Goal: Task Accomplishment & Management: Use online tool/utility

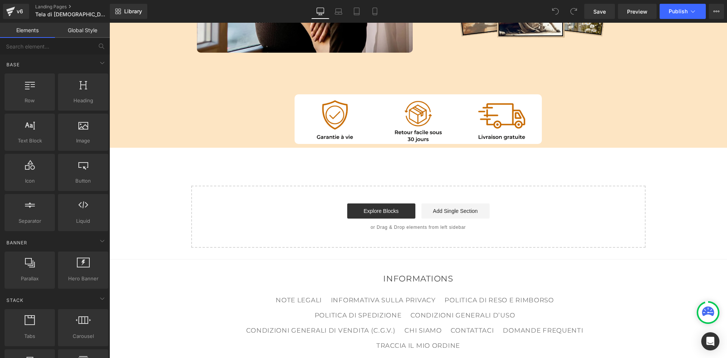
scroll to position [5039, 0]
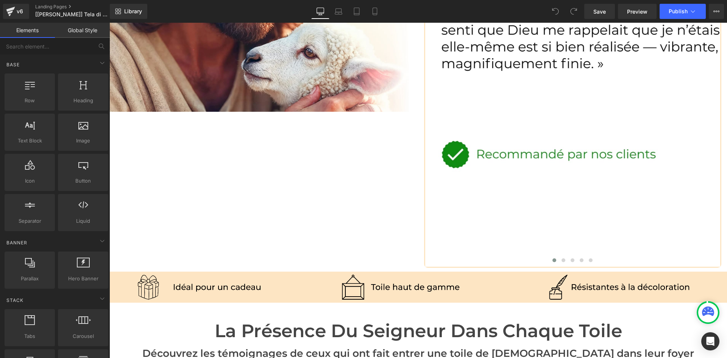
scroll to position [1632, 0]
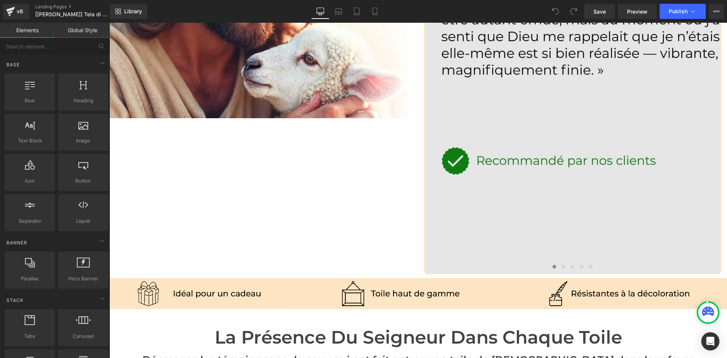
click at [497, 181] on img at bounding box center [651, 47] width 452 height 452
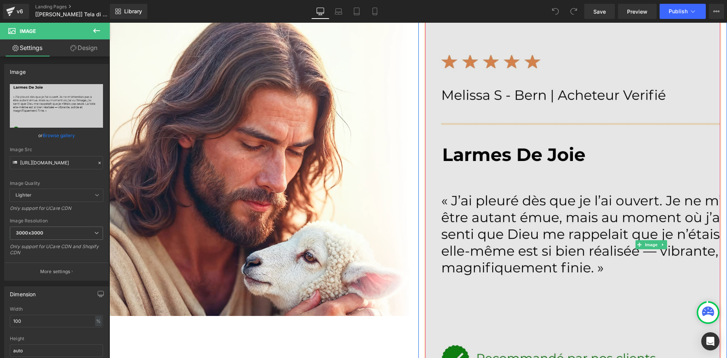
scroll to position [1506, 0]
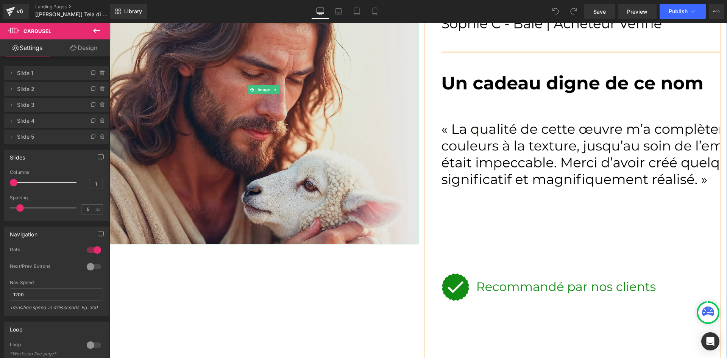
click at [315, 193] on img at bounding box center [263, 89] width 309 height 309
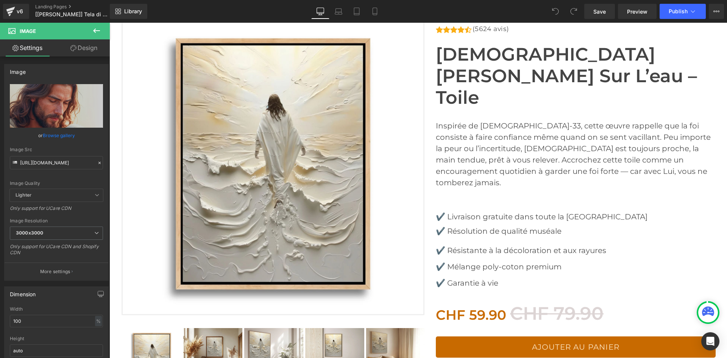
scroll to position [0, 0]
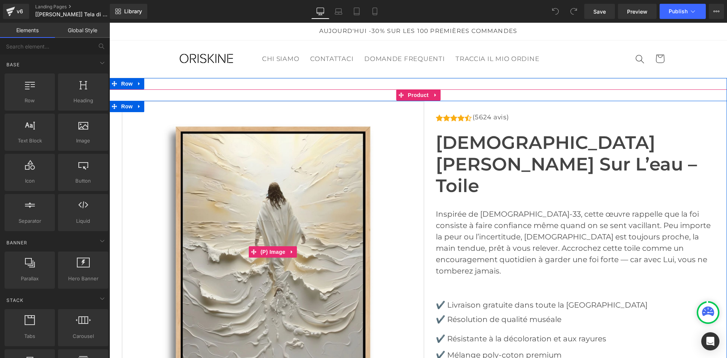
click at [375, 187] on img at bounding box center [273, 252] width 303 height 303
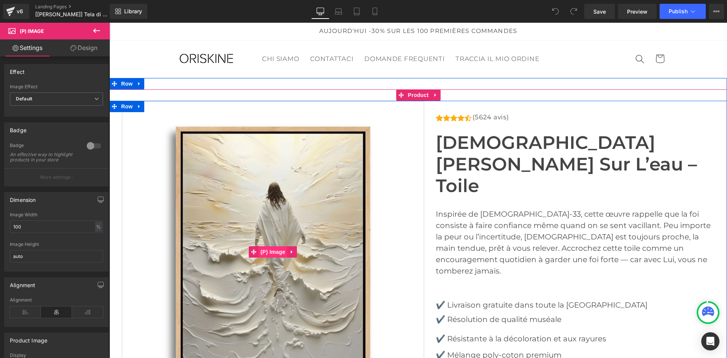
click at [273, 251] on span "(P) Image" at bounding box center [273, 251] width 29 height 11
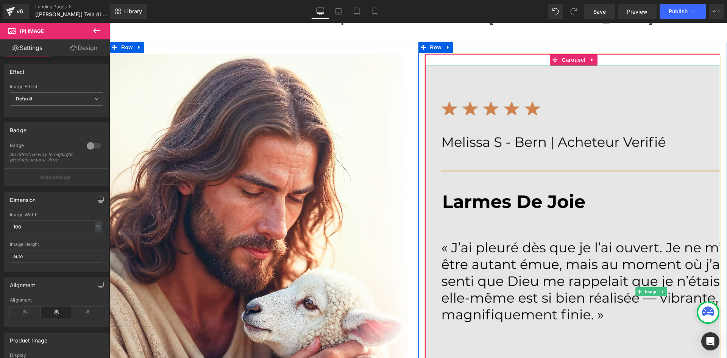
scroll to position [1389, 0]
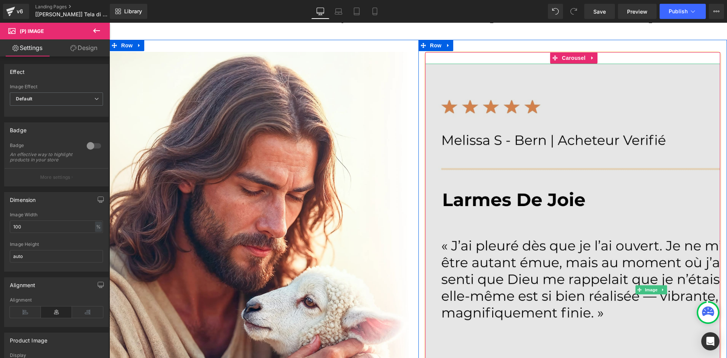
click at [542, 221] on img at bounding box center [651, 290] width 452 height 452
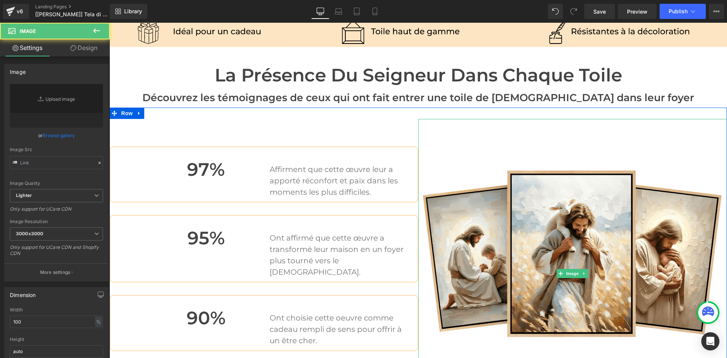
click at [542, 221] on img at bounding box center [573, 273] width 309 height 309
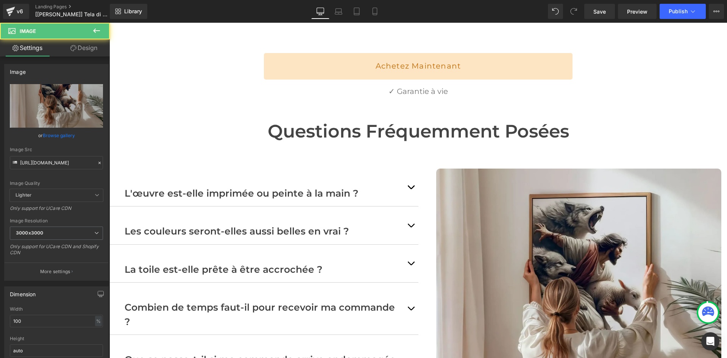
click at [542, 221] on img at bounding box center [579, 312] width 286 height 286
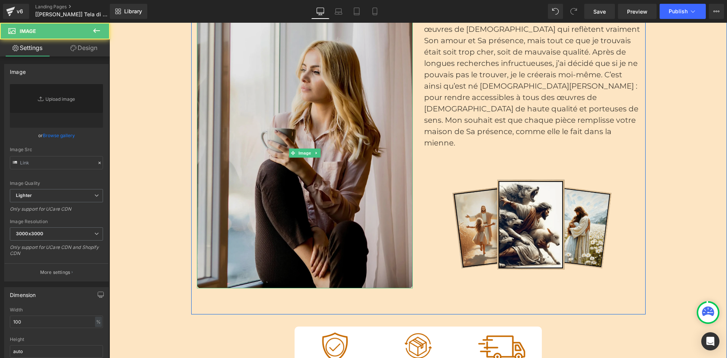
click at [323, 147] on img at bounding box center [305, 153] width 216 height 270
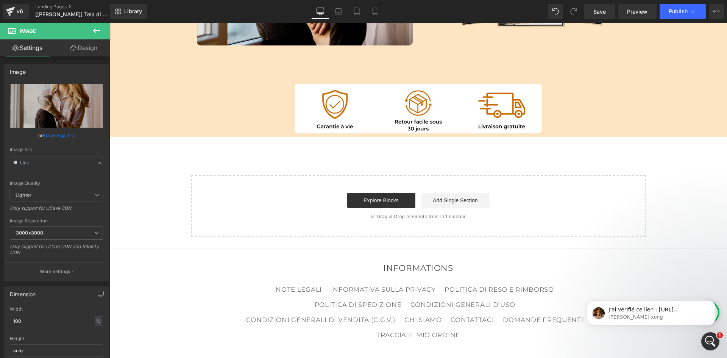
scroll to position [0, 0]
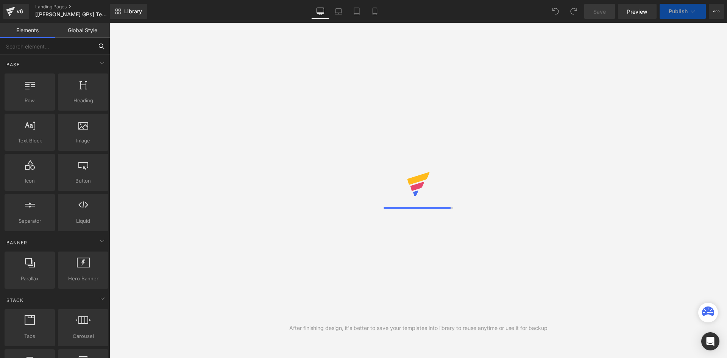
click at [43, 44] on input "text" at bounding box center [46, 46] width 93 height 17
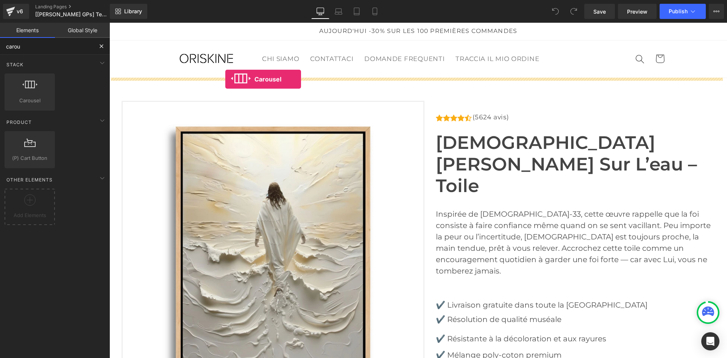
drag, startPoint x: 148, startPoint y: 110, endPoint x: 225, endPoint y: 79, distance: 83.5
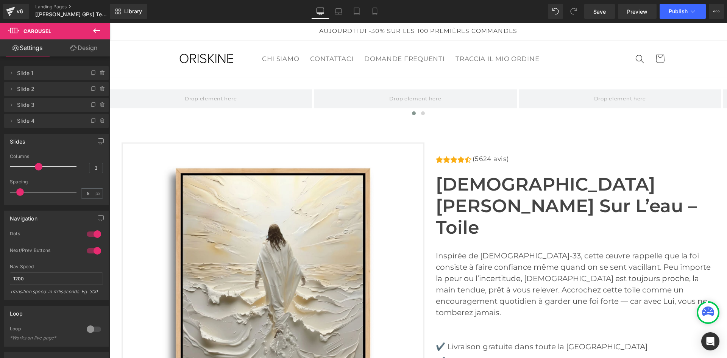
click at [95, 31] on icon at bounding box center [96, 30] width 9 height 9
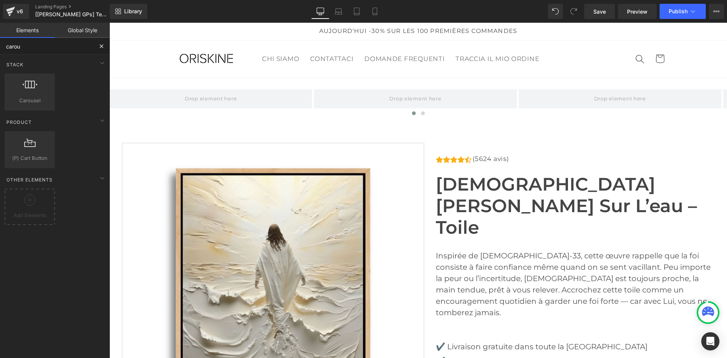
click at [34, 44] on input "carou" at bounding box center [46, 46] width 93 height 17
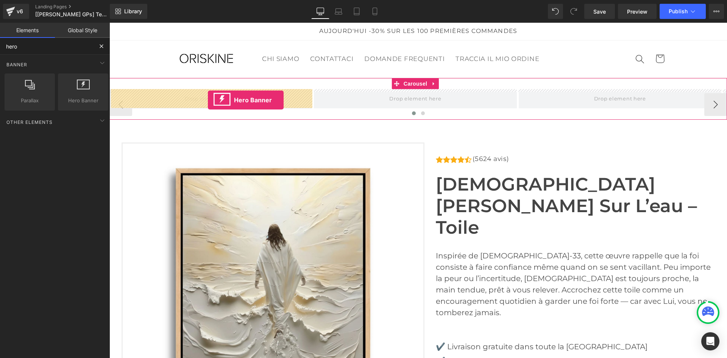
drag, startPoint x: 191, startPoint y: 105, endPoint x: 208, endPoint y: 100, distance: 17.6
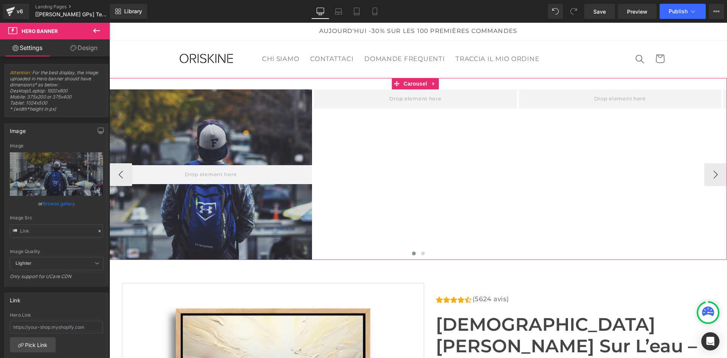
click at [382, 131] on div "Hero Banner" at bounding box center [518, 174] width 819 height 170
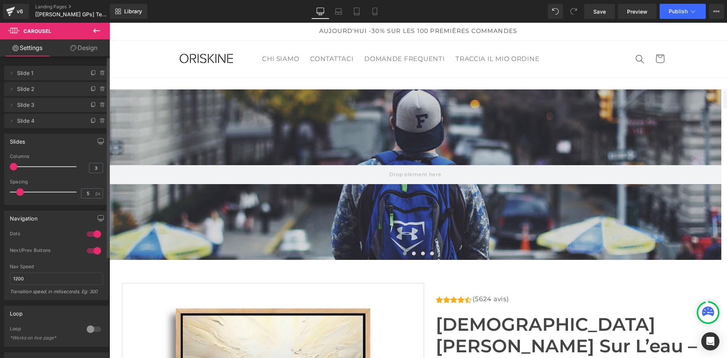
drag, startPoint x: 36, startPoint y: 165, endPoint x: 12, endPoint y: 167, distance: 24.0
click at [12, 167] on span at bounding box center [14, 167] width 8 height 8
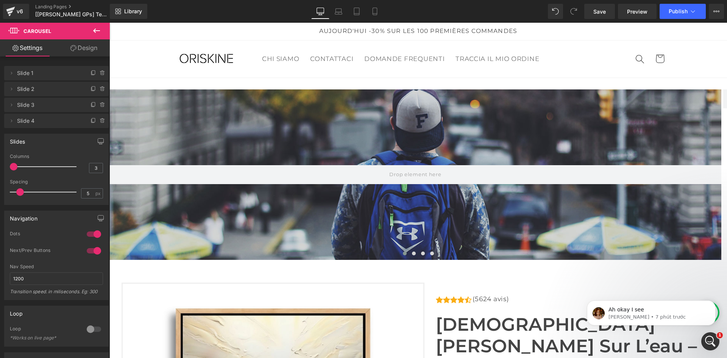
click at [91, 30] on button at bounding box center [96, 31] width 27 height 17
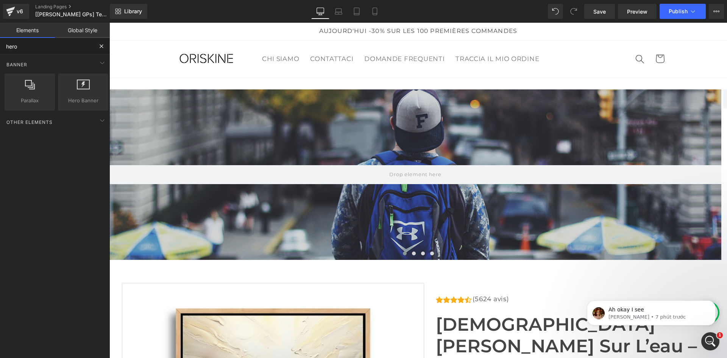
drag, startPoint x: 34, startPoint y: 47, endPoint x: 0, endPoint y: 62, distance: 37.3
click at [0, 60] on div "hero Base Row rows, columns, layouts, div Heading headings, titles, h1,h2,h3,h4…" at bounding box center [55, 207] width 110 height 339
drag, startPoint x: 29, startPoint y: 49, endPoint x: 0, endPoint y: 52, distance: 29.3
click at [0, 51] on input "mar" at bounding box center [46, 46] width 93 height 17
type input "mar"
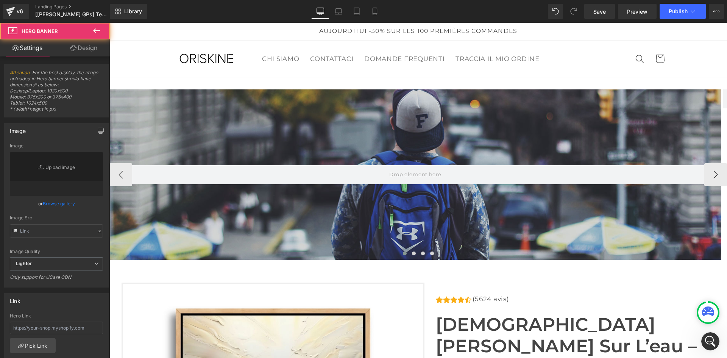
click at [350, 117] on div at bounding box center [415, 174] width 612 height 170
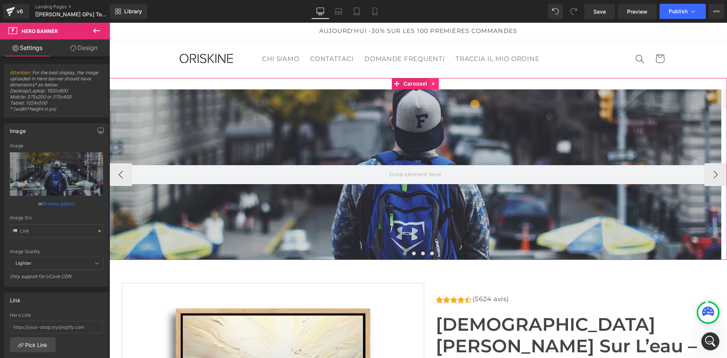
click at [434, 85] on icon at bounding box center [433, 84] width 5 height 6
click at [440, 86] on icon at bounding box center [438, 84] width 5 height 6
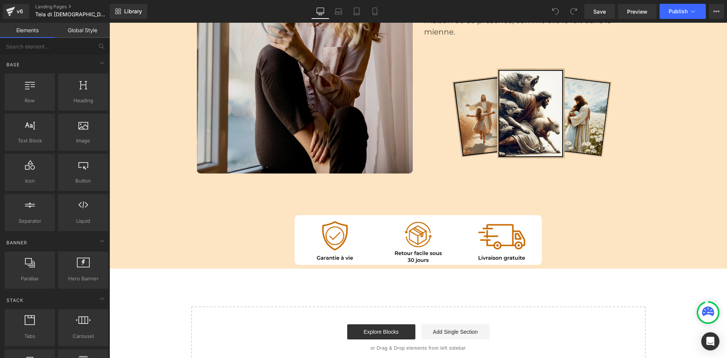
click at [380, 100] on img at bounding box center [305, 39] width 216 height 270
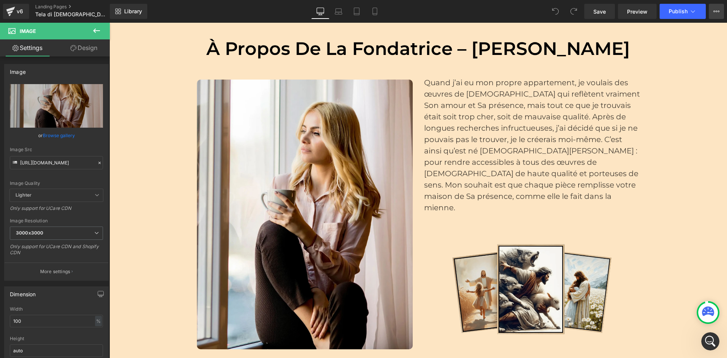
click at [717, 16] on button "View Live Page View with current Template Save Template to Library Schedule Pub…" at bounding box center [716, 11] width 15 height 15
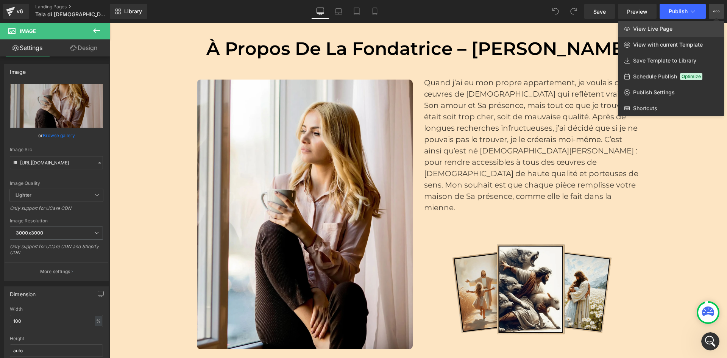
click at [688, 24] on link "View Live Page" at bounding box center [671, 29] width 106 height 16
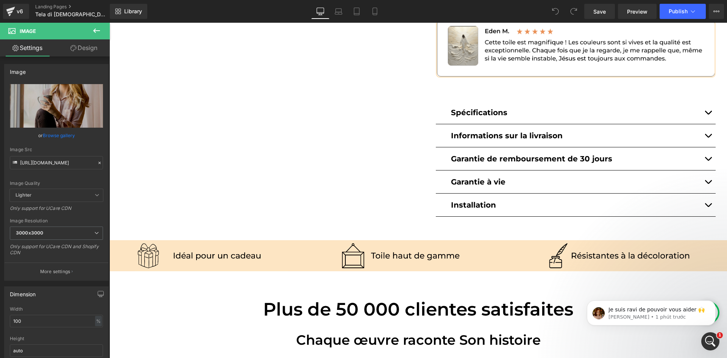
scroll to position [694, 0]
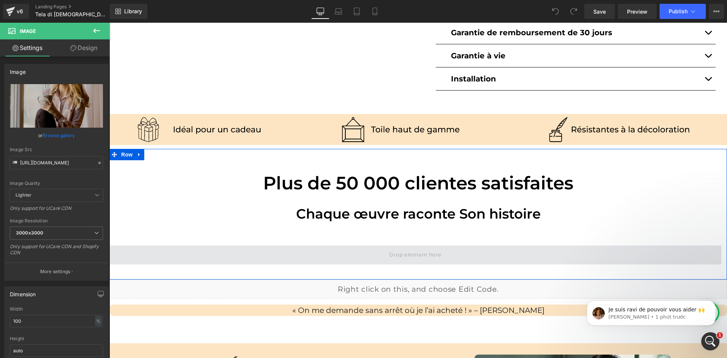
click at [488, 245] on span at bounding box center [415, 254] width 612 height 19
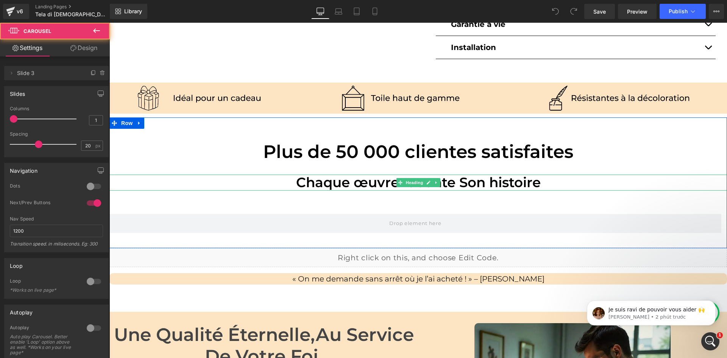
scroll to position [758, 0]
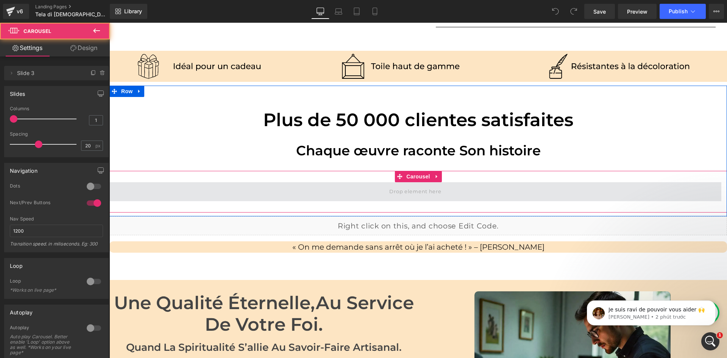
click at [509, 182] on span at bounding box center [415, 191] width 612 height 19
